Goal: Task Accomplishment & Management: Use online tool/utility

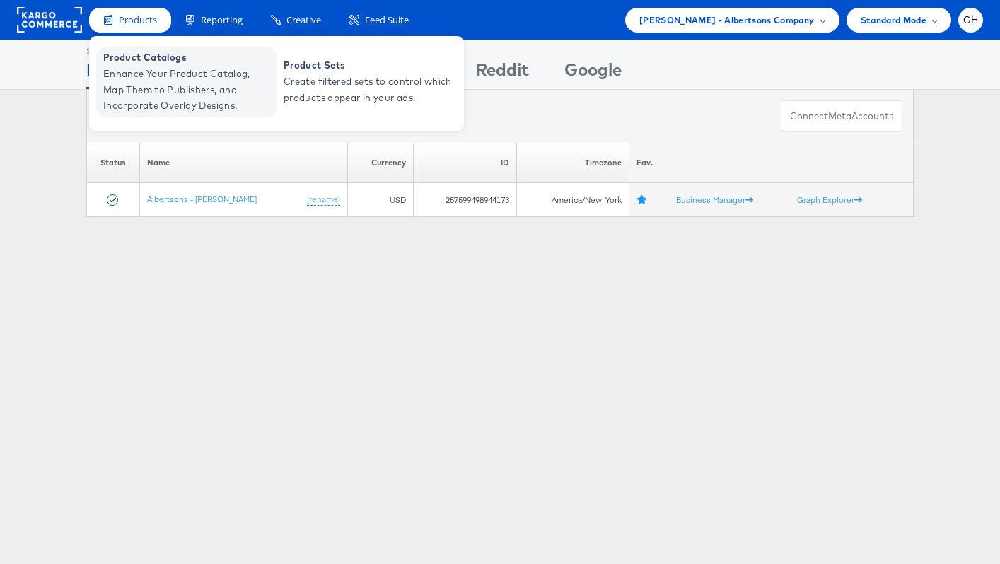
click at [144, 64] on span "Product Catalogs" at bounding box center [188, 58] width 170 height 16
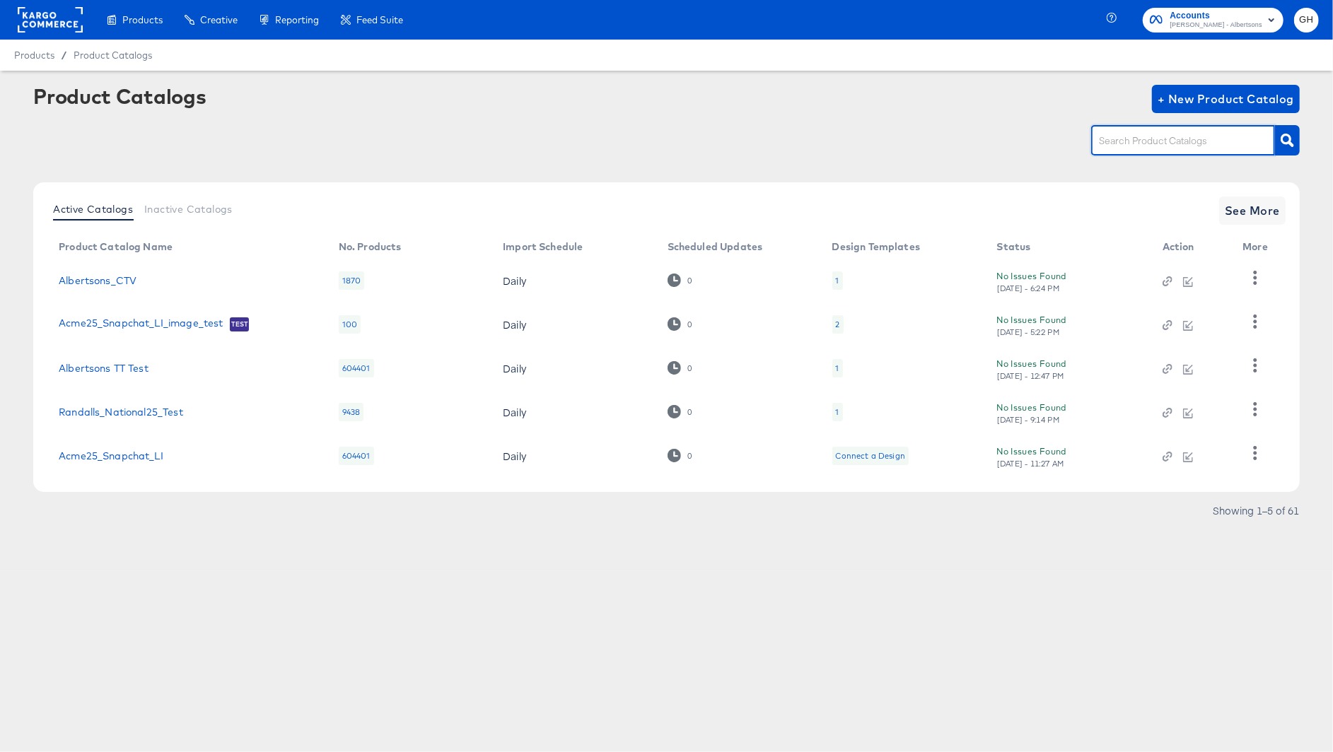
click at [1160, 138] on input "text" at bounding box center [1172, 141] width 151 height 16
type input "acme"
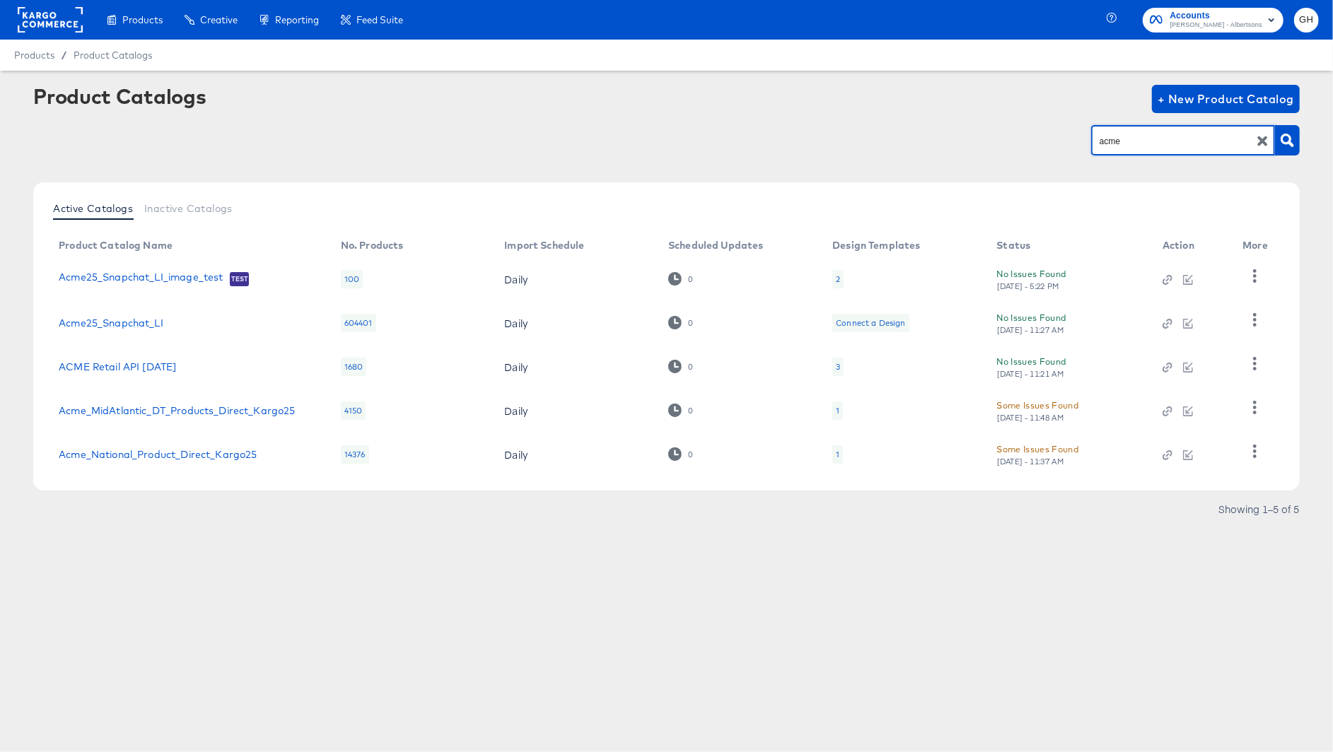
click at [851, 408] on td "1" at bounding box center [903, 411] width 164 height 44
click at [838, 409] on div "1" at bounding box center [838, 410] width 4 height 11
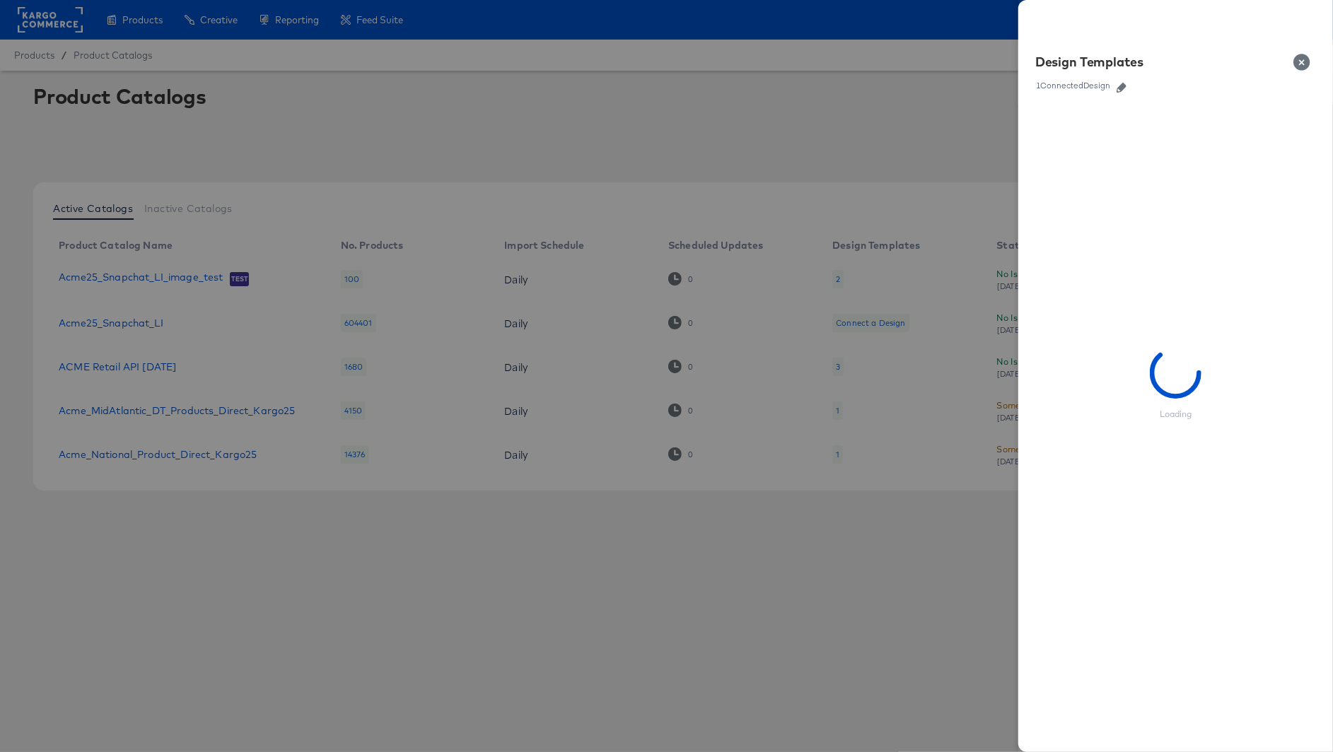
click at [1126, 91] on icon "button" at bounding box center [1122, 88] width 10 height 10
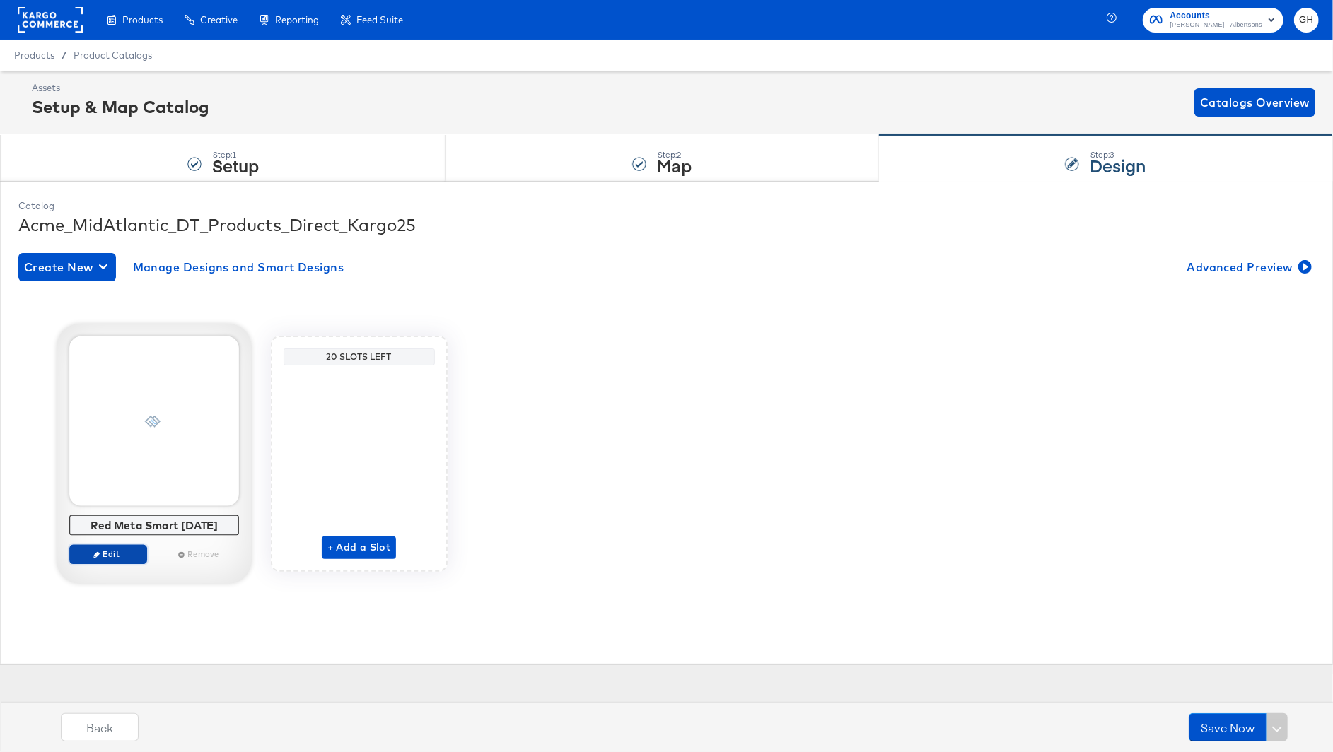
click at [114, 552] on span "Edit" at bounding box center [107, 554] width 65 height 11
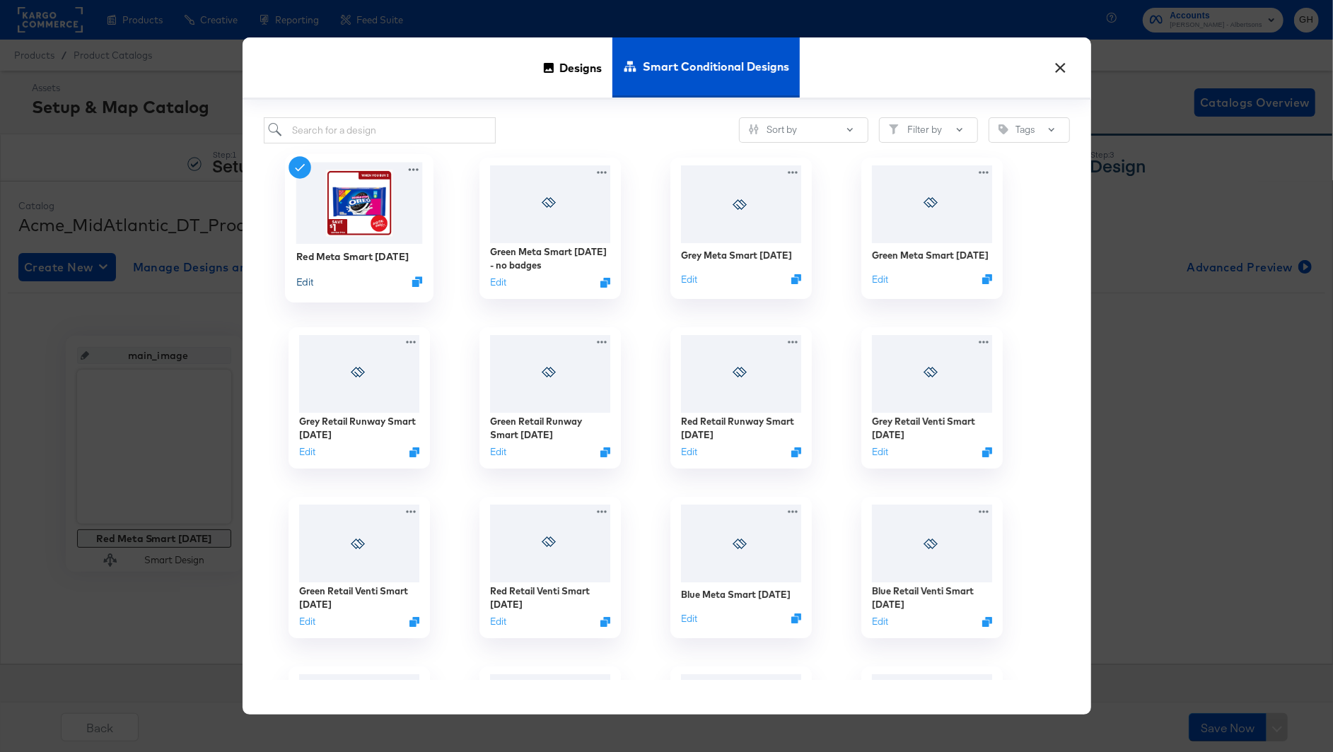
click at [310, 286] on button "Edit" at bounding box center [304, 281] width 17 height 13
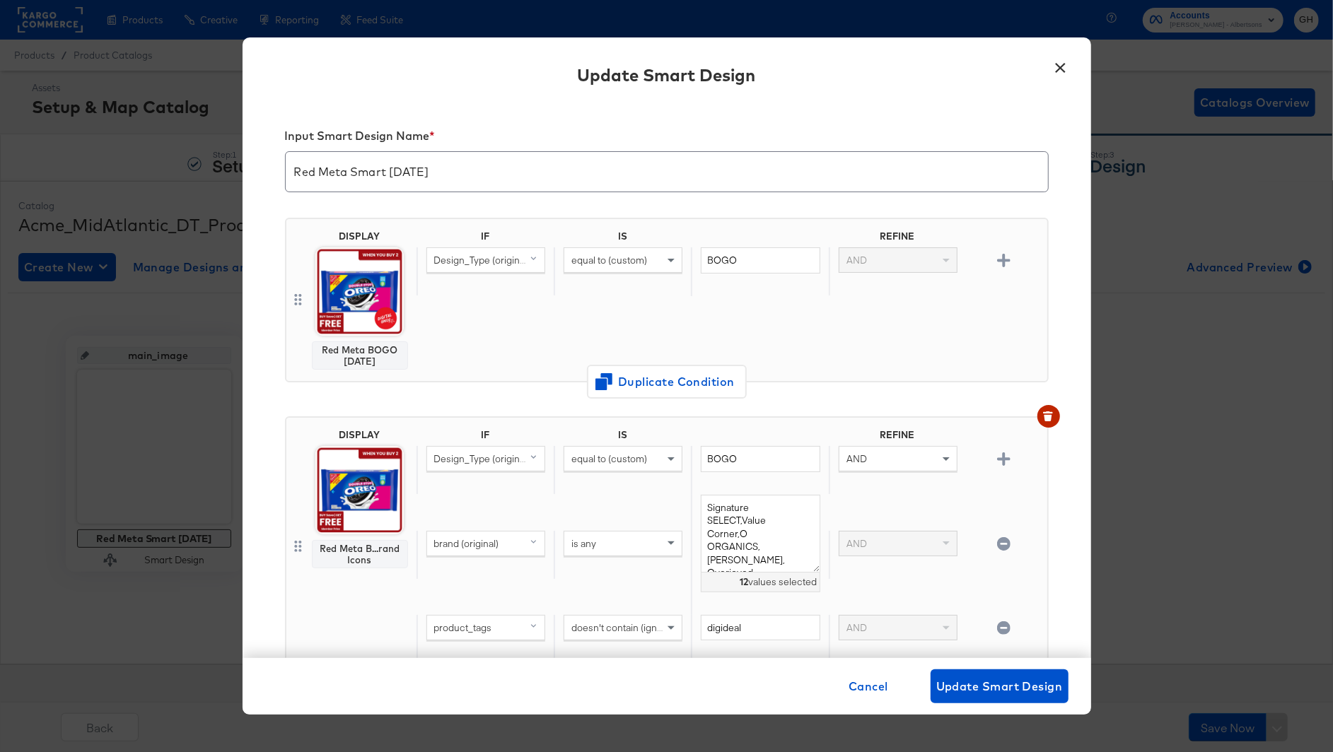
click at [1064, 64] on button "×" at bounding box center [1060, 64] width 25 height 25
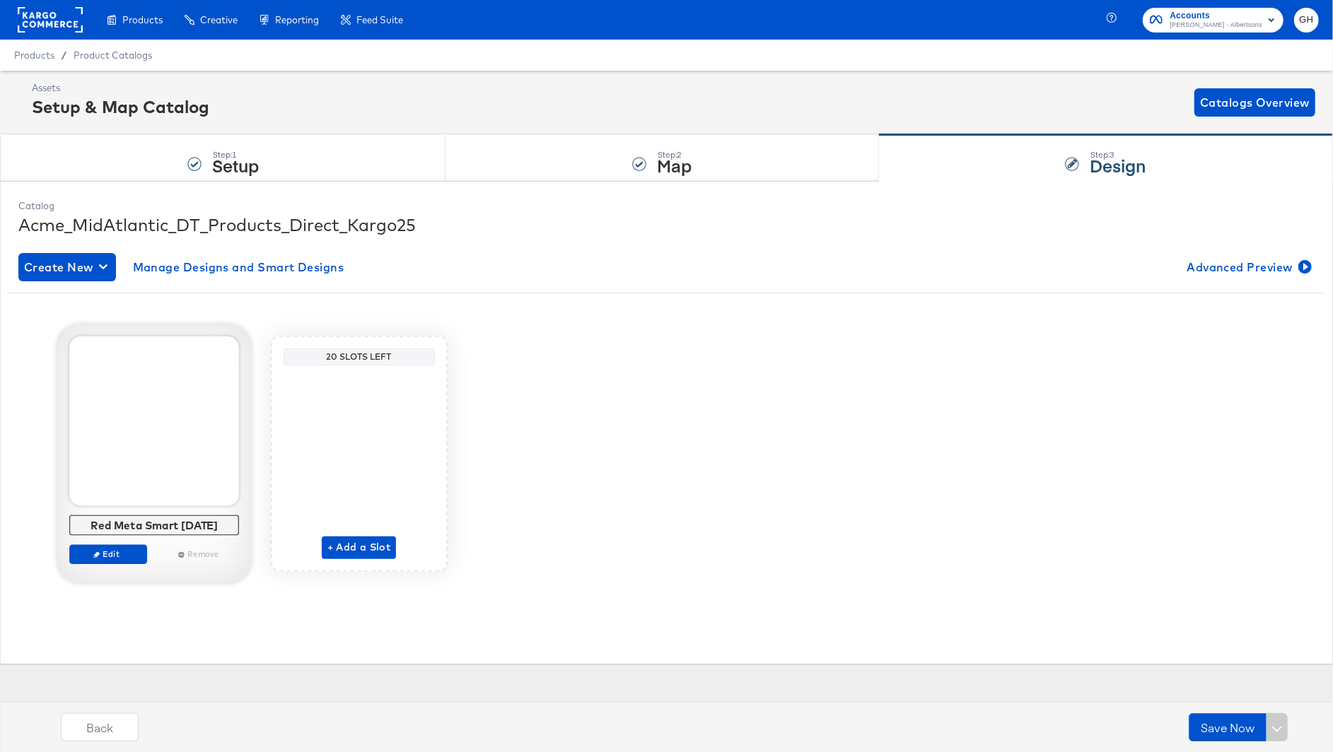
click at [129, 528] on div "Red Meta Smart [DATE]" at bounding box center [154, 525] width 162 height 13
copy div "Red Meta Smart [DATE] Edit Remove"
click at [105, 553] on span "Edit" at bounding box center [107, 554] width 65 height 11
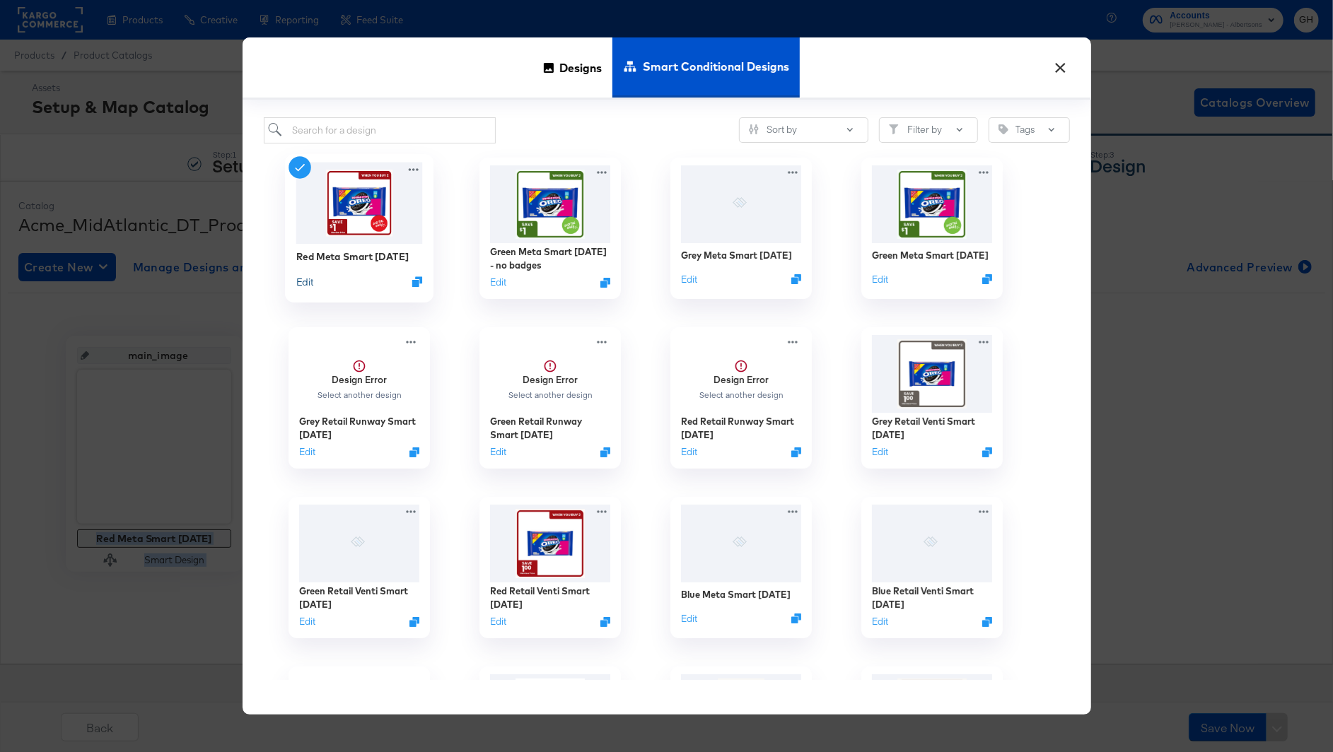
click at [305, 280] on button "Edit" at bounding box center [304, 281] width 17 height 13
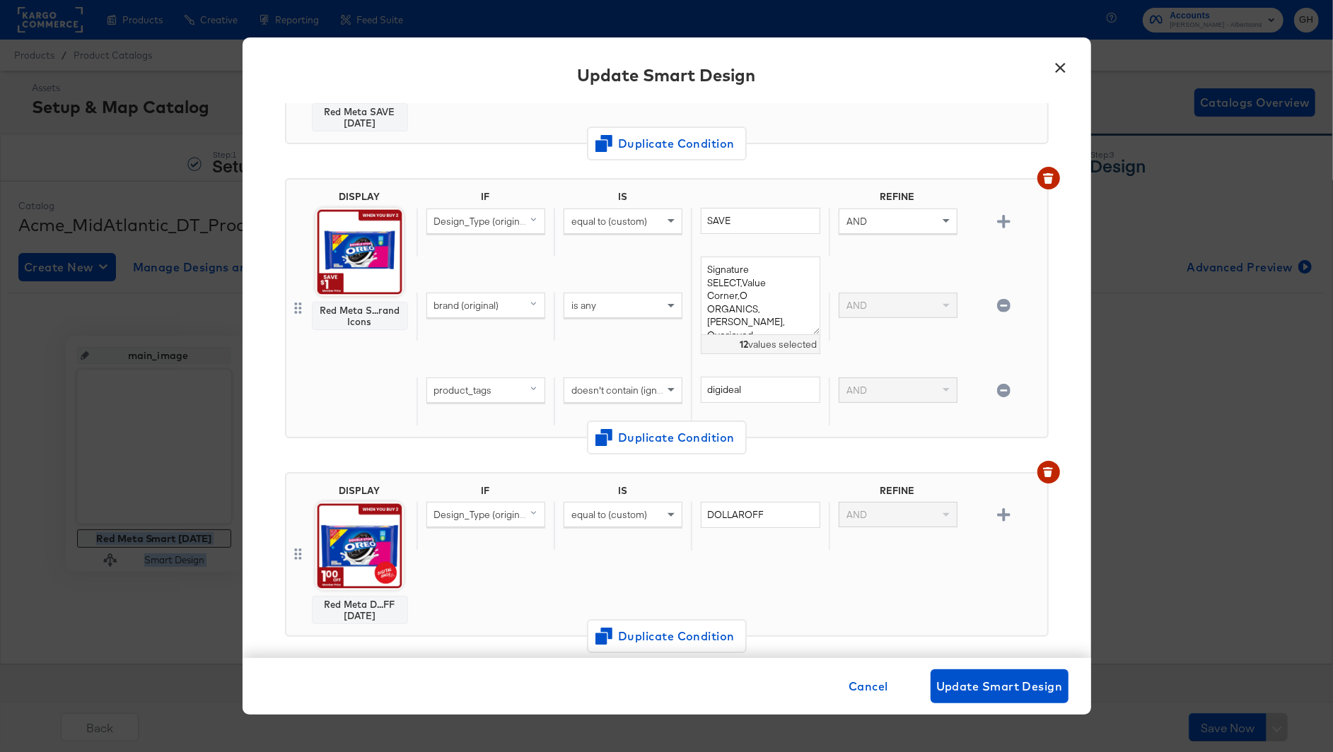
scroll to position [92, 0]
